Goal: Task Accomplishment & Management: Complete application form

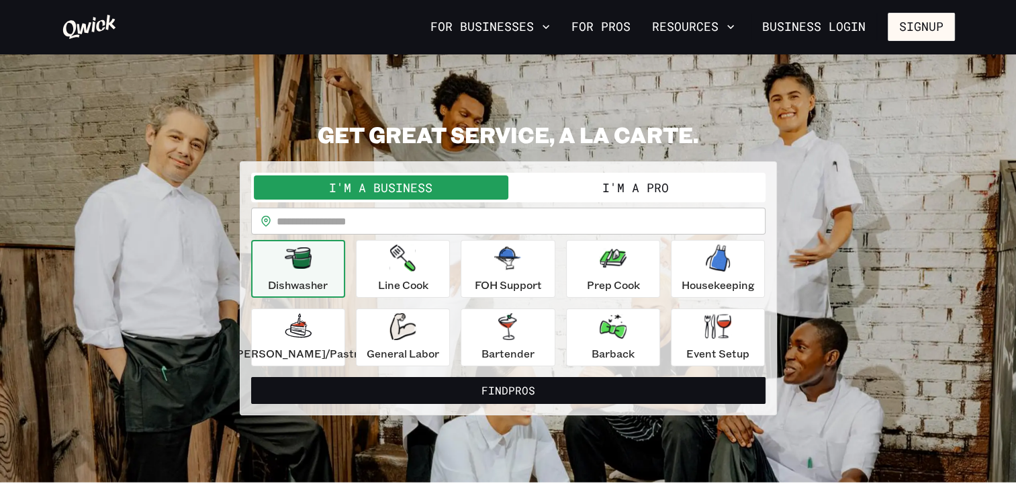
click at [614, 199] on button "I'm a Pro" at bounding box center [635, 187] width 255 height 24
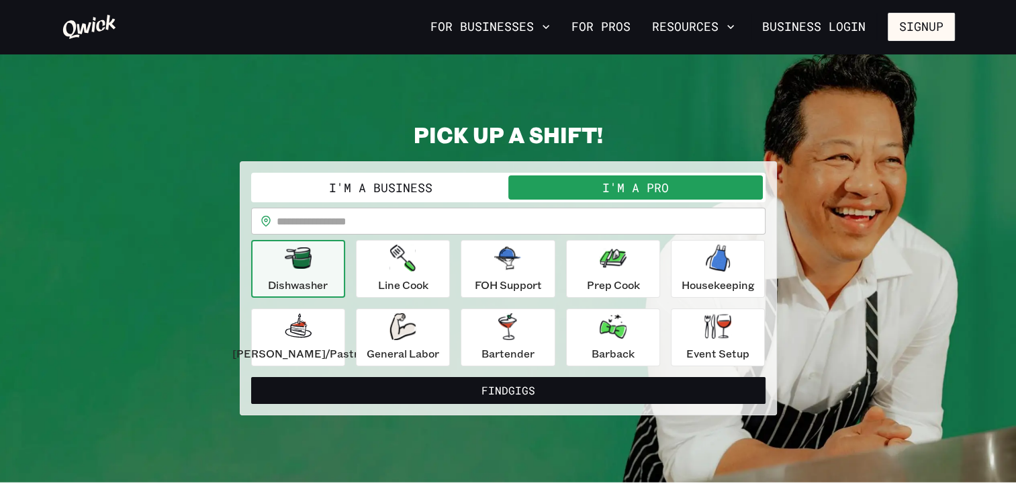
click at [311, 269] on icon "button" at bounding box center [298, 257] width 27 height 21
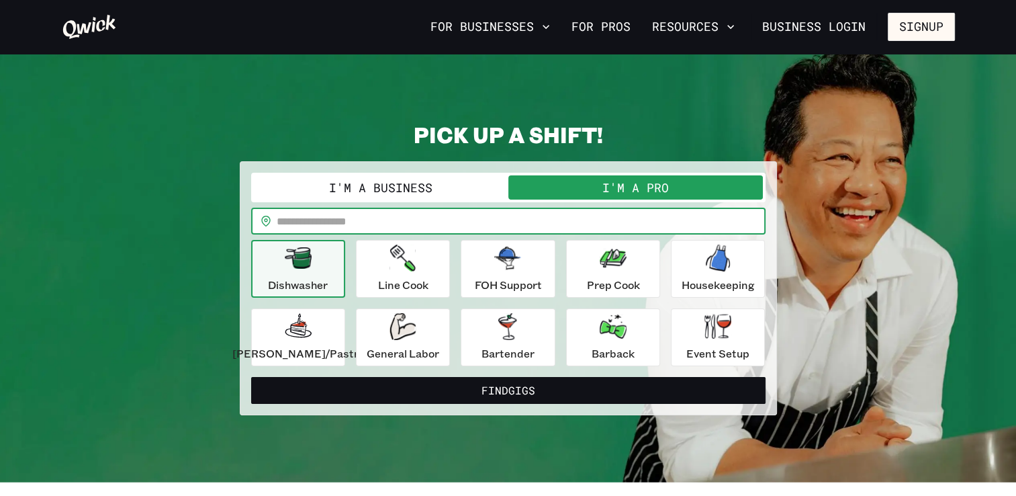
click at [323, 234] on input "text" at bounding box center [521, 221] width 489 height 27
type input "*****"
click at [251, 377] on button "Find Gigs" at bounding box center [508, 390] width 514 height 27
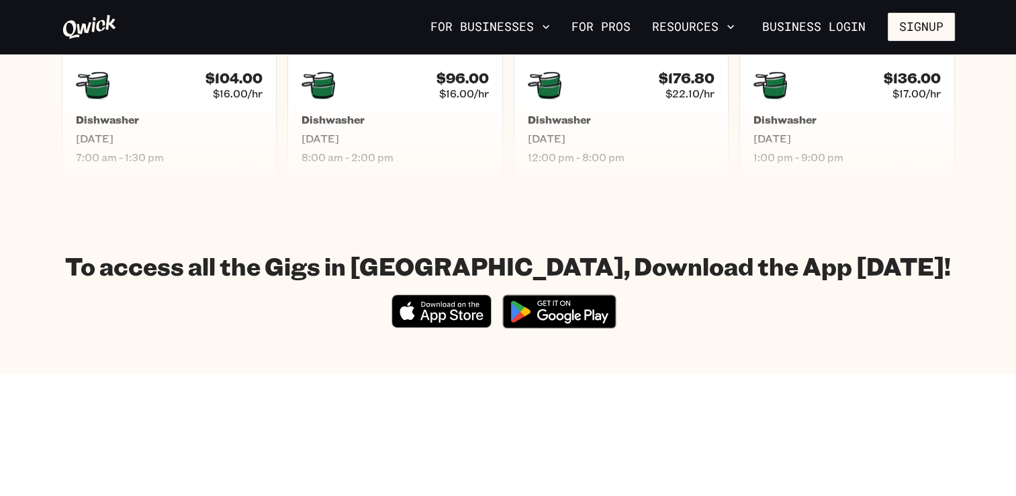
scroll to position [672, 0]
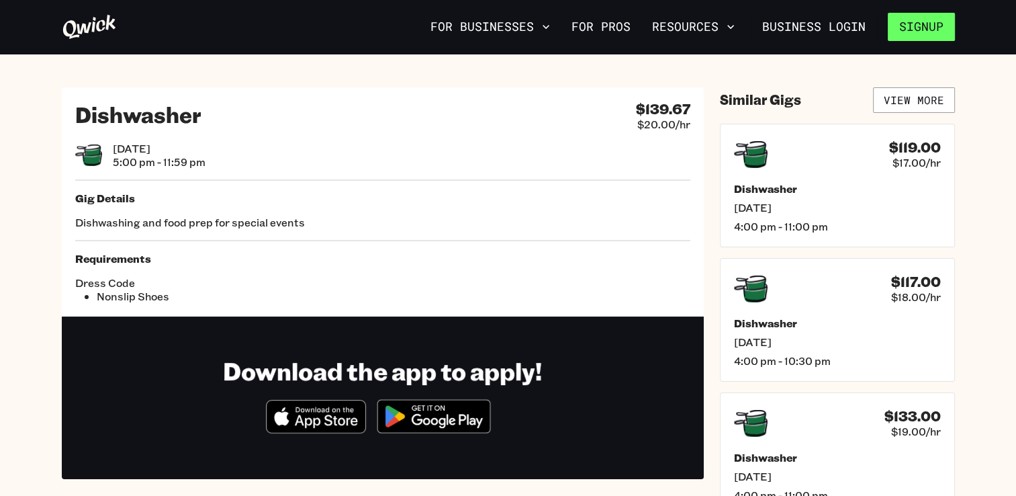
click at [904, 29] on button "Signup" at bounding box center [921, 27] width 67 height 28
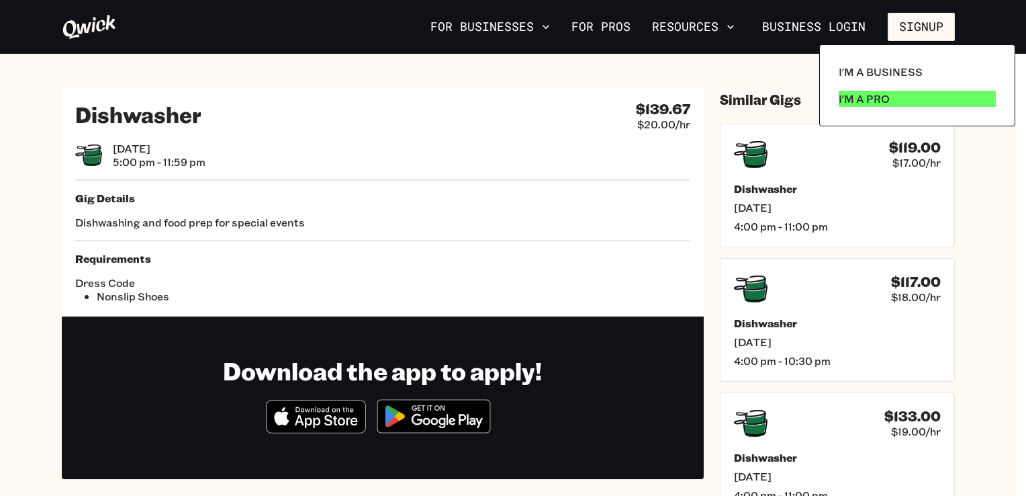
click at [932, 112] on link "I'm a Pro" at bounding box center [918, 98] width 168 height 27
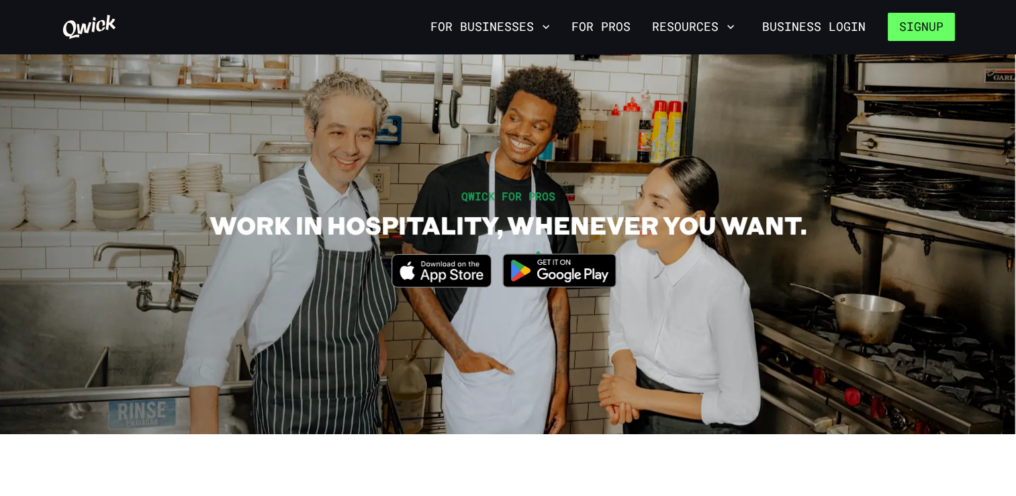
click at [893, 36] on button "Signup" at bounding box center [921, 27] width 67 height 28
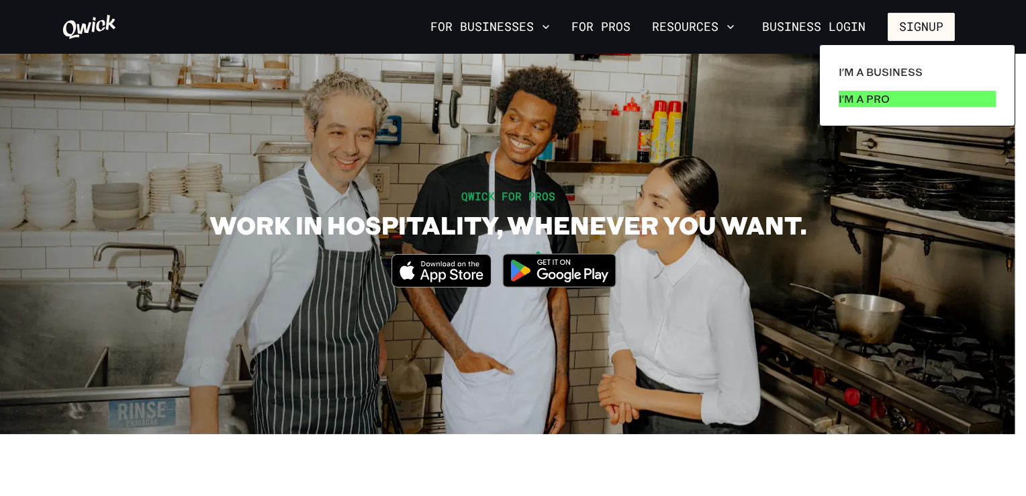
click at [901, 112] on link "I'm a Pro" at bounding box center [918, 98] width 168 height 27
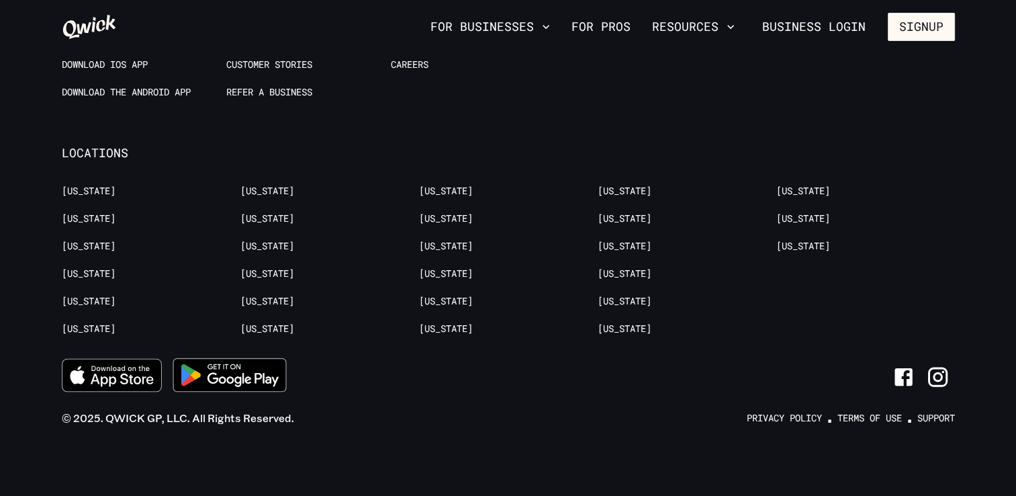
scroll to position [3170, 0]
click at [473, 324] on link "[US_STATE]" at bounding box center [446, 328] width 54 height 13
